Goal: Task Accomplishment & Management: Manage account settings

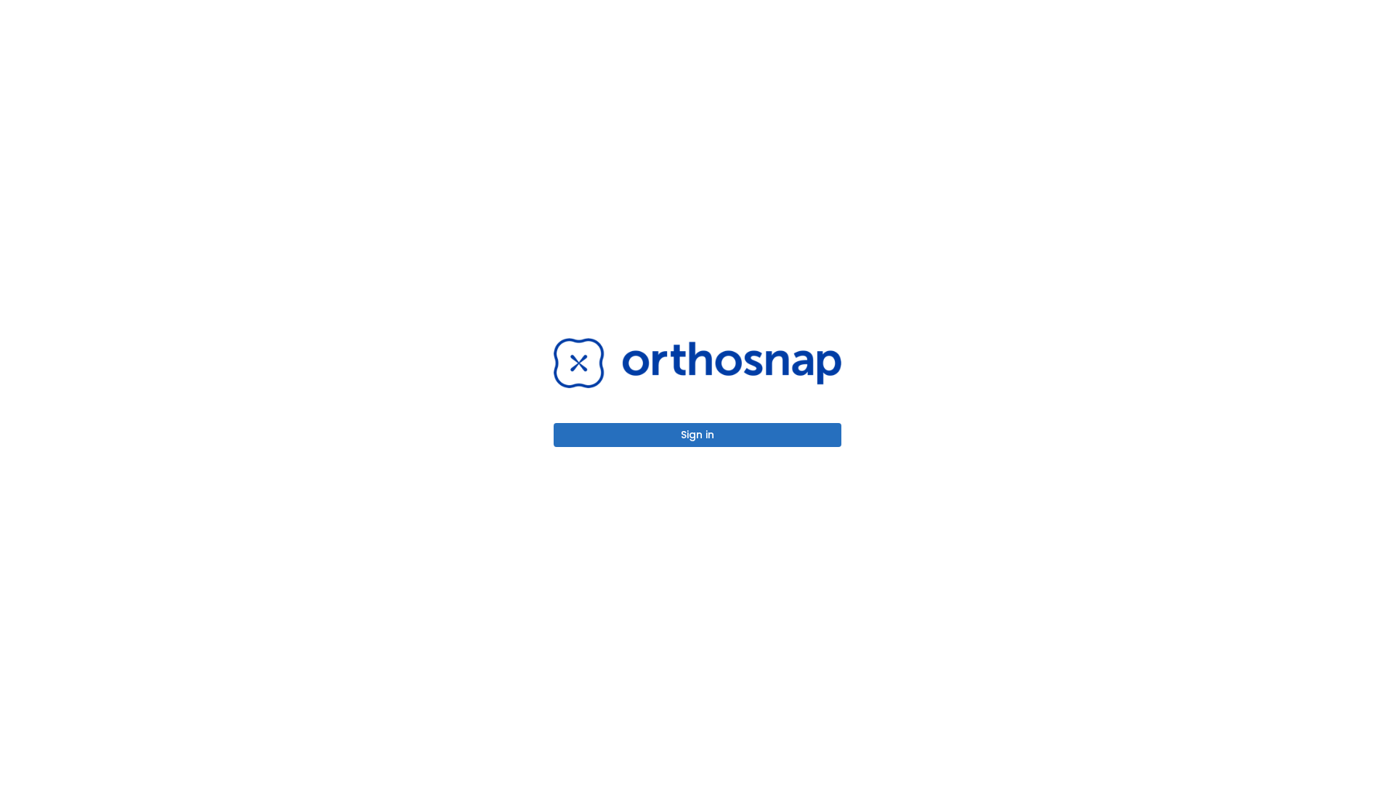
click at [698, 435] on button "Sign in" at bounding box center [698, 435] width 288 height 24
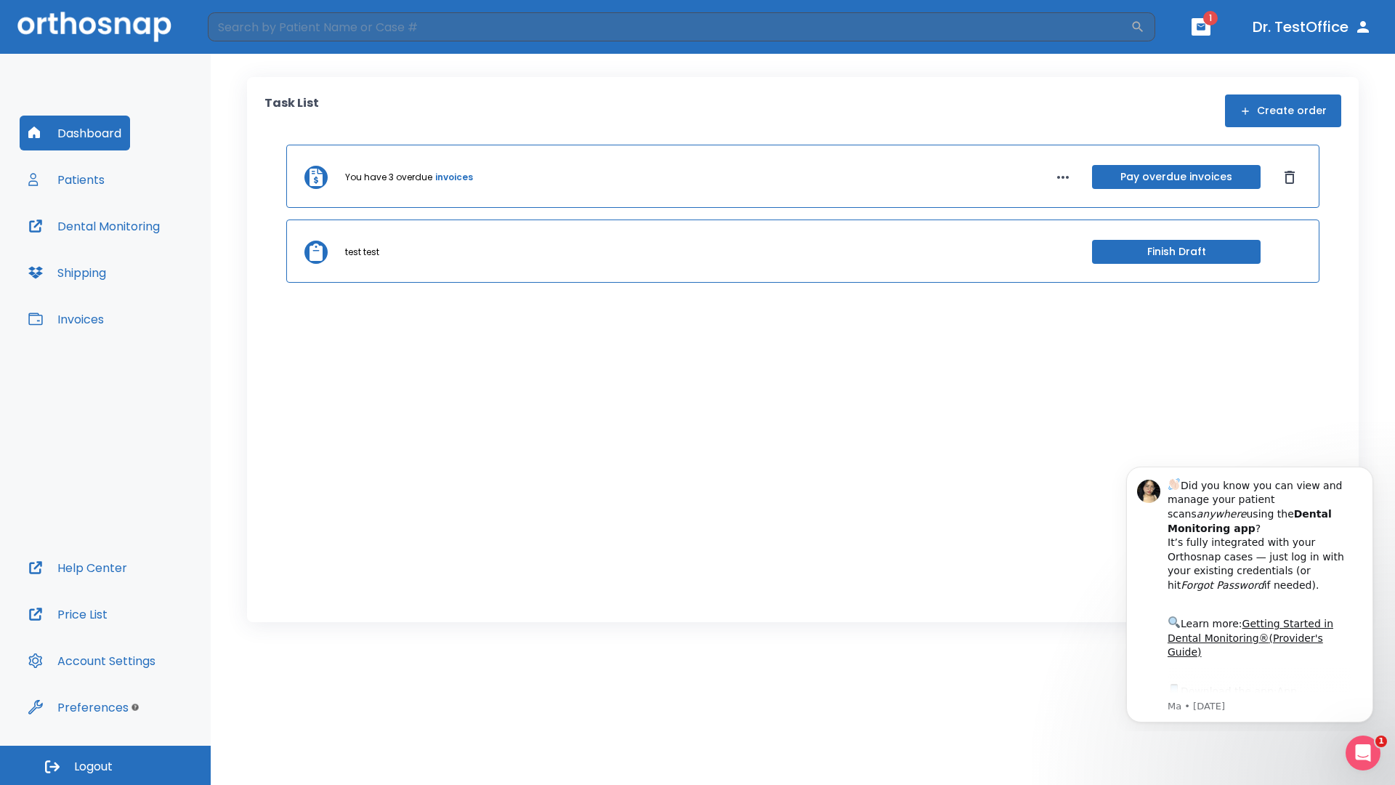
click at [105, 765] on span "Logout" at bounding box center [93, 767] width 39 height 16
